Goal: Task Accomplishment & Management: Manage account settings

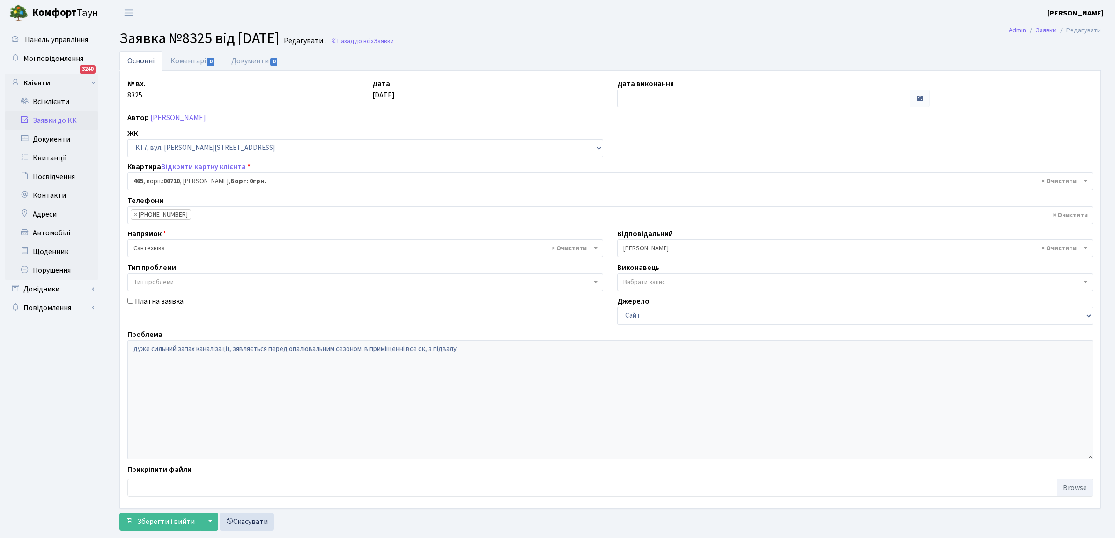
select select "18913"
click at [186, 63] on link "Коментарі 0" at bounding box center [192, 60] width 61 height 19
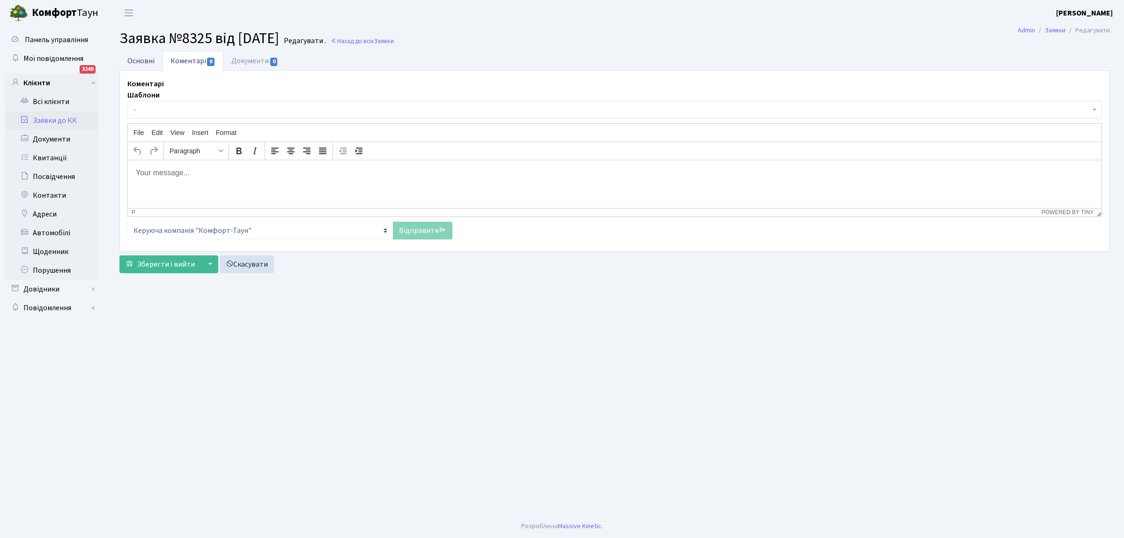
click at [151, 61] on link "Основні" at bounding box center [140, 60] width 43 height 19
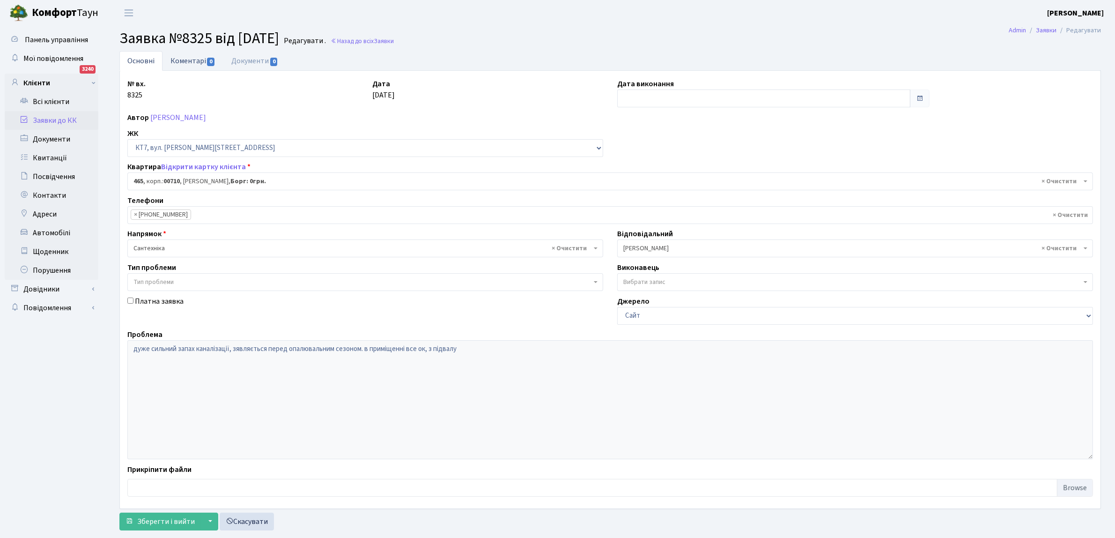
click at [191, 62] on link "Коментарі 0" at bounding box center [192, 60] width 61 height 19
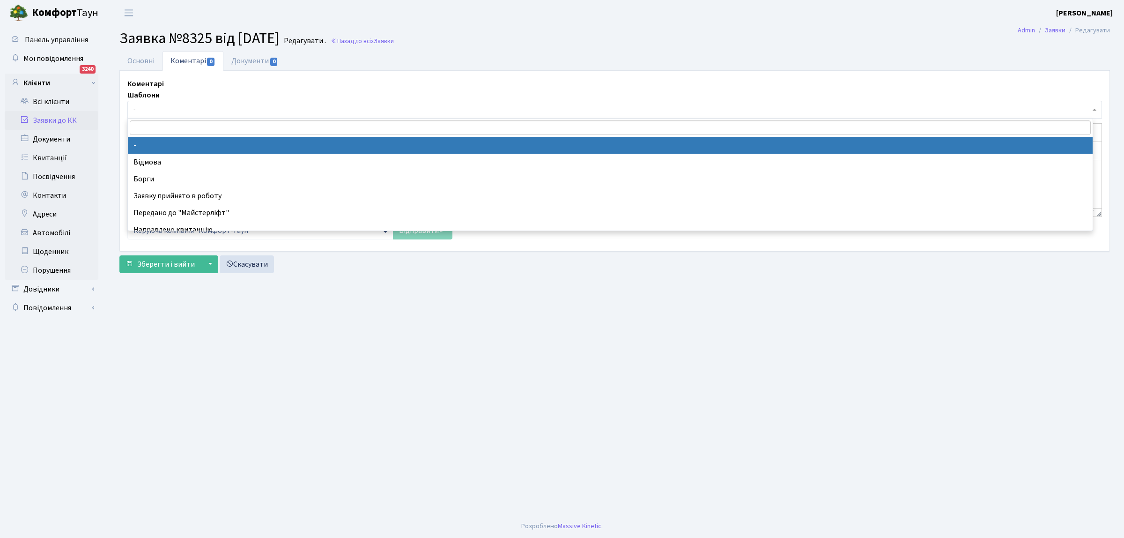
click at [175, 111] on span "-" at bounding box center [611, 109] width 957 height 9
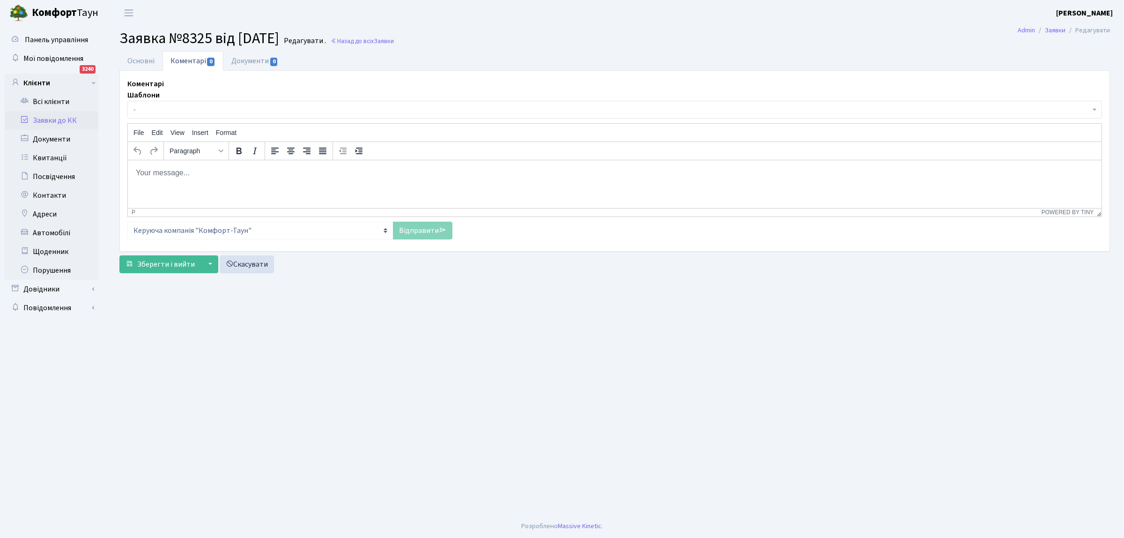
click at [256, 362] on main "Admin Заявки Редагувати Заявка №8325 від 24.09.2025 Редагувати . Назад до всіх …" at bounding box center [614, 270] width 1019 height 488
click at [170, 176] on body "Rich Text Area. Press ALT-0 for help." at bounding box center [614, 172] width 959 height 10
click at [165, 172] on body "Rich Text Area. Press ALT-0 for help." at bounding box center [614, 172] width 959 height 10
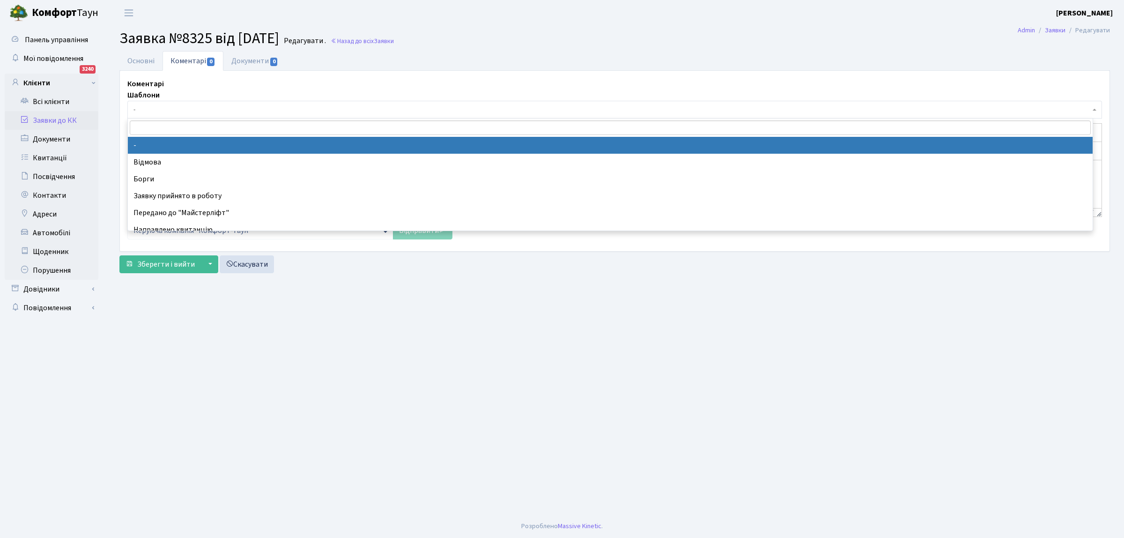
click at [159, 107] on span "-" at bounding box center [611, 109] width 957 height 9
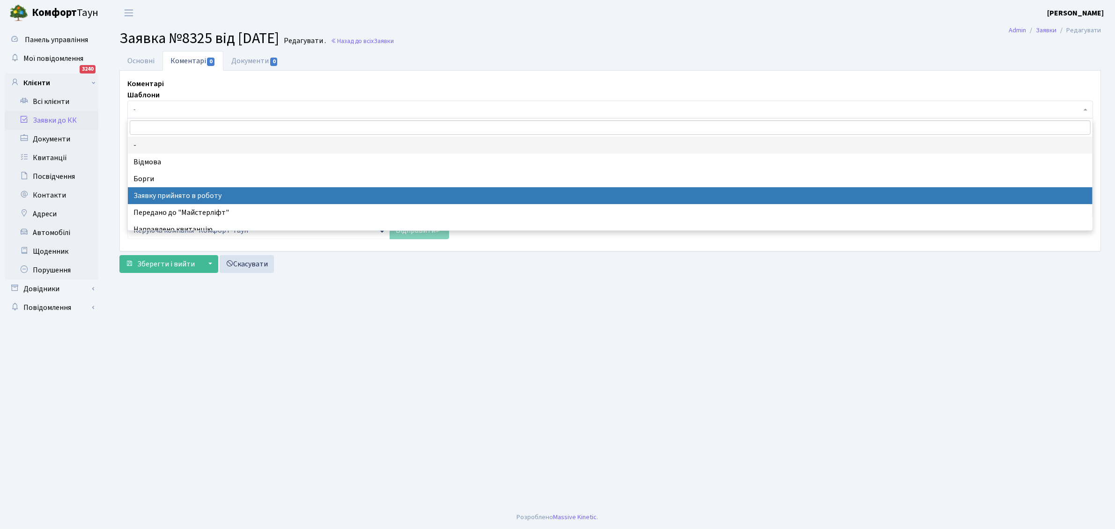
select select "7"
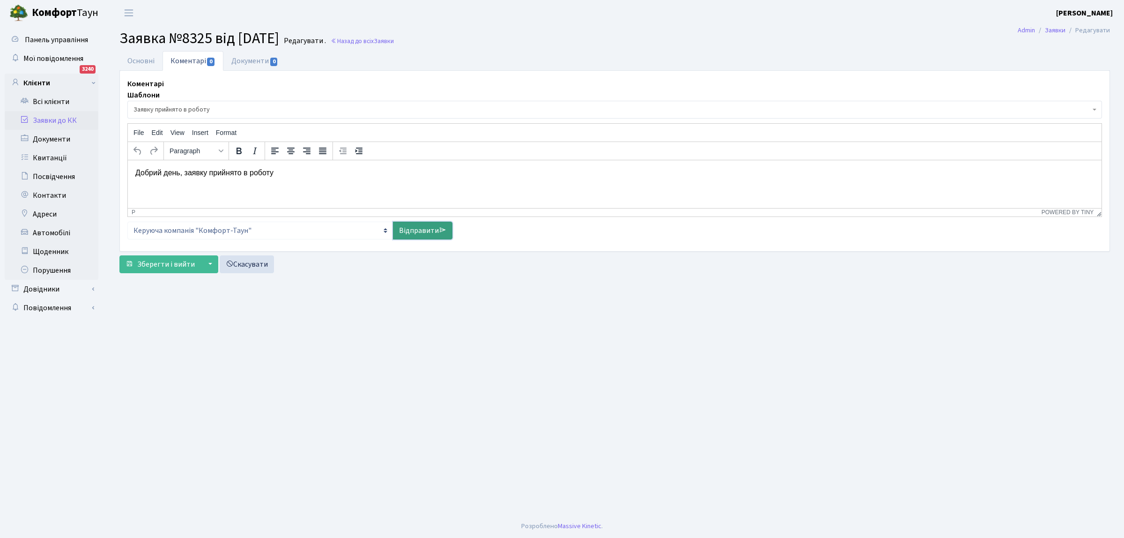
click at [421, 230] on link "Відправити" at bounding box center [422, 230] width 59 height 18
select select
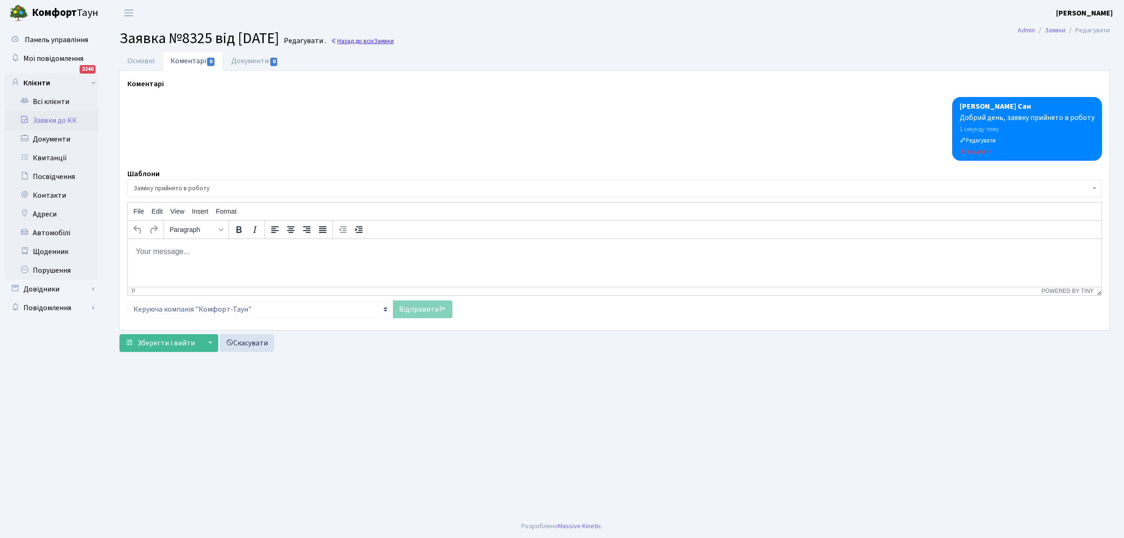
click at [377, 43] on link "Назад до всіх Заявки" at bounding box center [362, 41] width 63 height 9
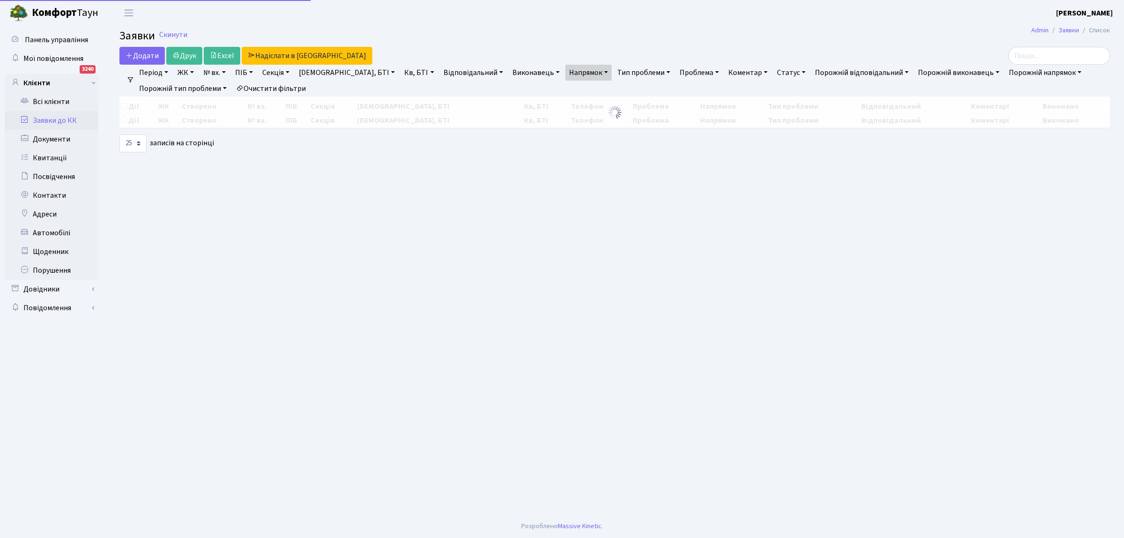
select select "25"
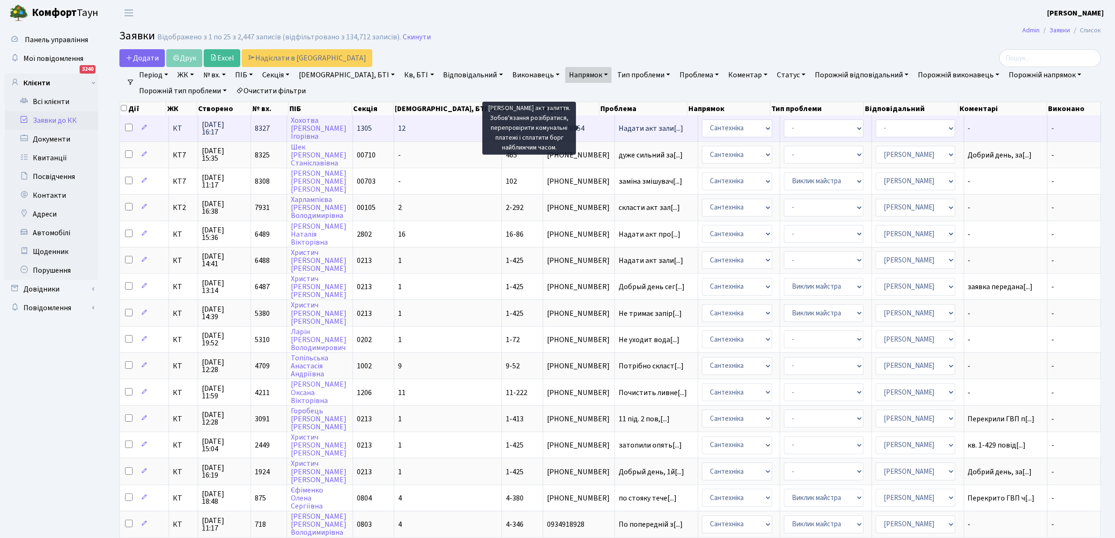
click at [619, 126] on span "Надати акт зали[...]" at bounding box center [651, 128] width 65 height 10
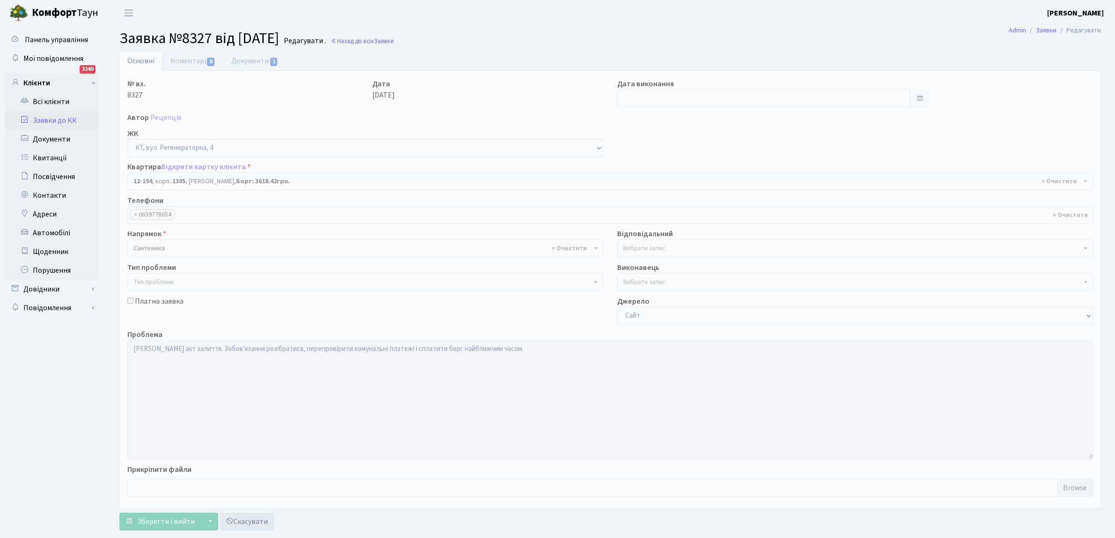
select select "7301"
click at [252, 60] on link "Документи 1" at bounding box center [254, 60] width 63 height 19
select select "25"
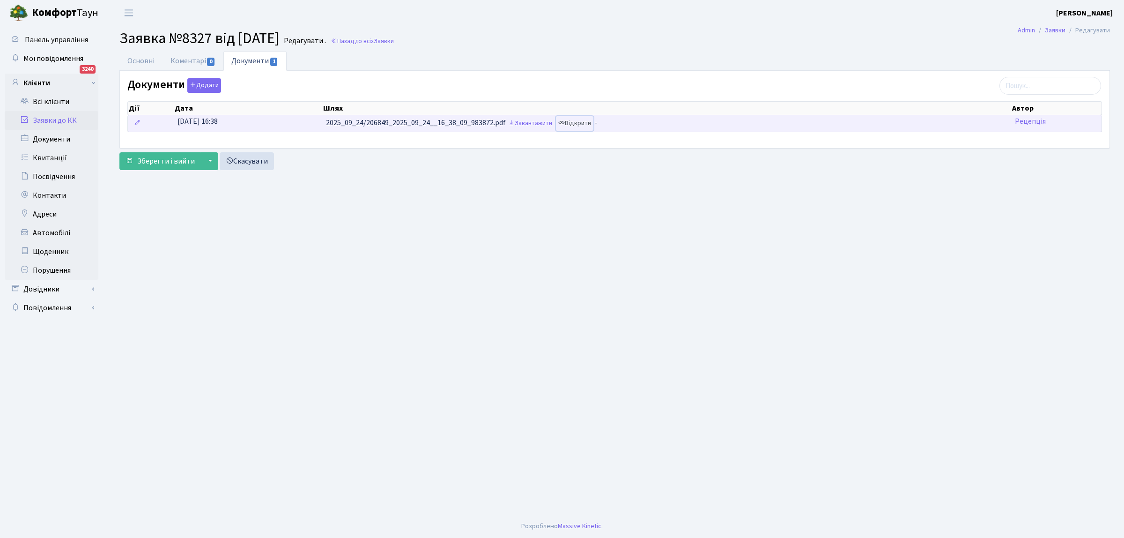
click at [577, 125] on link "Відкрити" at bounding box center [574, 123] width 37 height 15
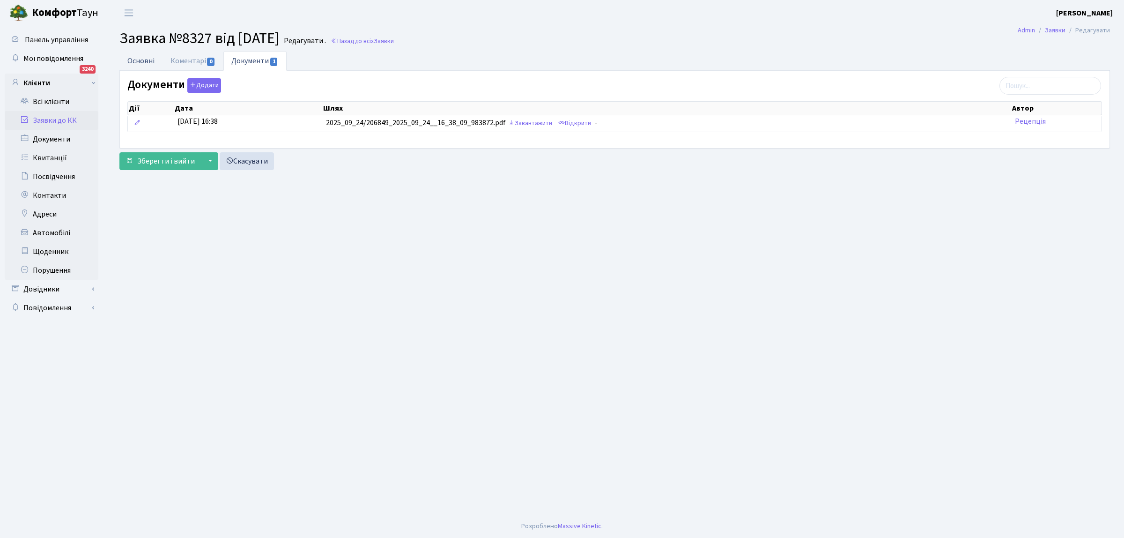
click at [143, 59] on link "Основні" at bounding box center [140, 60] width 43 height 19
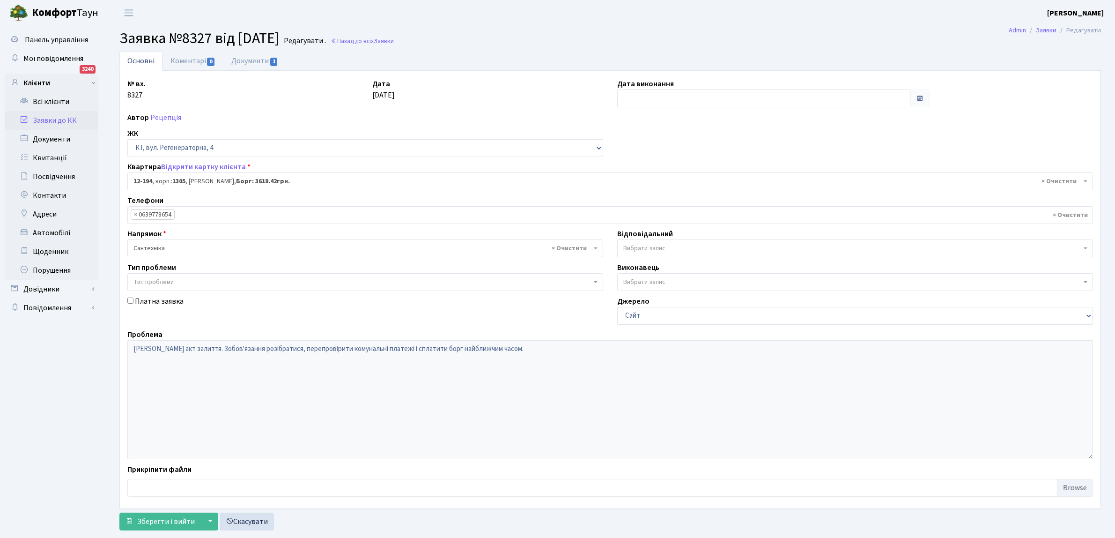
click at [380, 30] on h2 "Заявка №8327 від 24.09.2025 Редагувати . Назад до всіх Заявки" at bounding box center [610, 39] width 982 height 18
click at [367, 39] on link "Назад до всіх Заявки" at bounding box center [362, 41] width 63 height 9
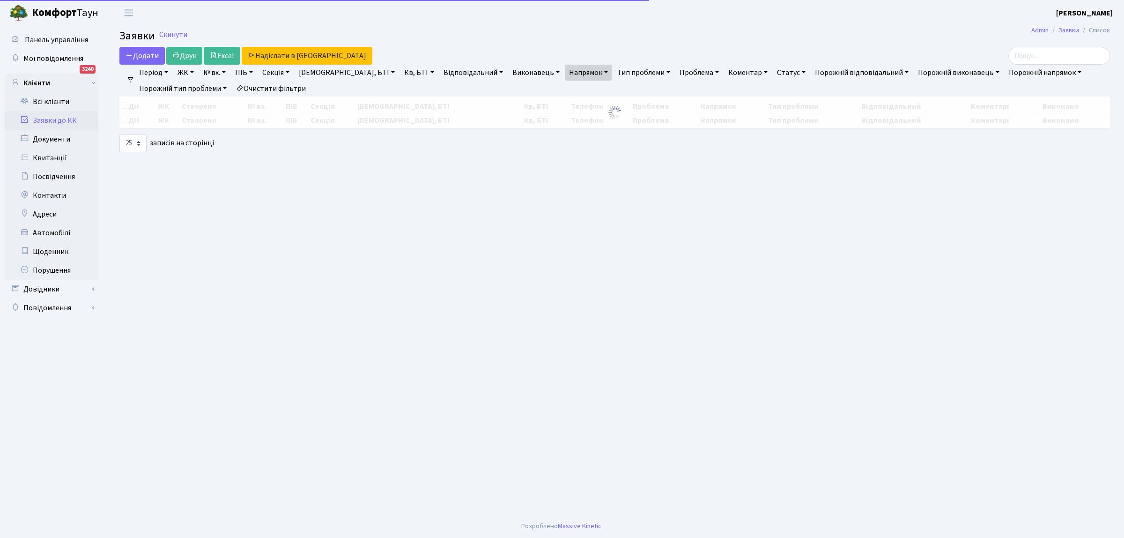
select select "25"
